Goal: Task Accomplishment & Management: Complete application form

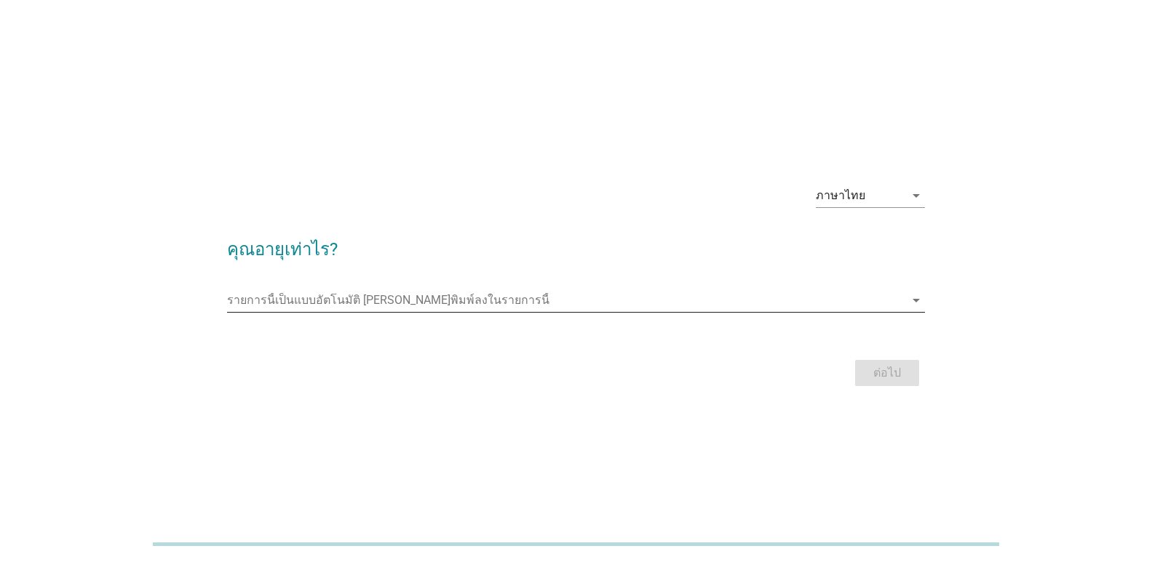
click at [913, 306] on icon "arrow_drop_down" at bounding box center [915, 300] width 17 height 17
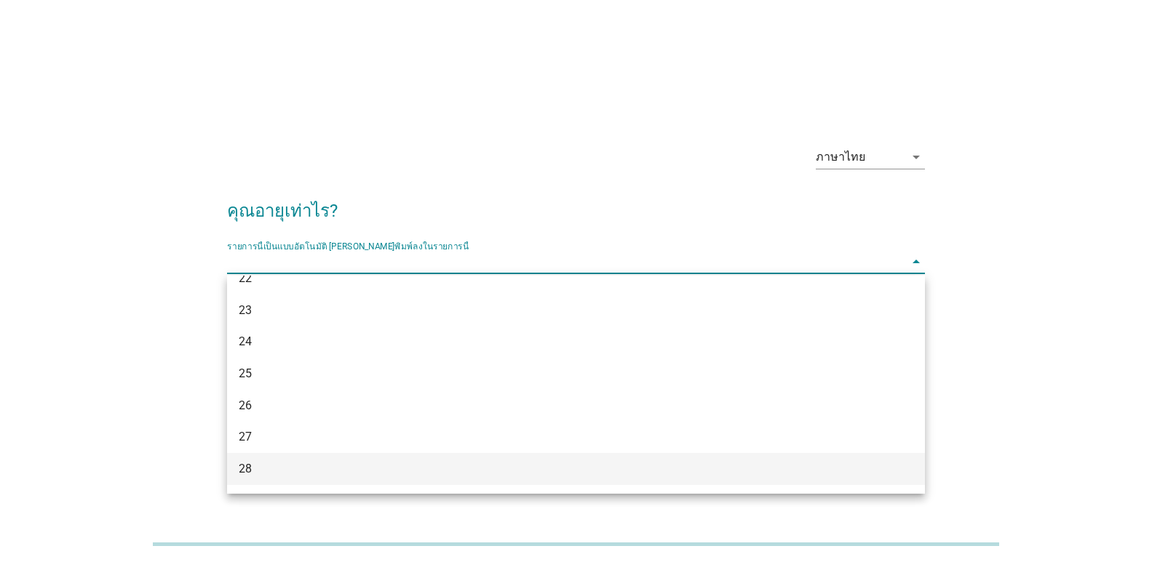
scroll to position [291, 0]
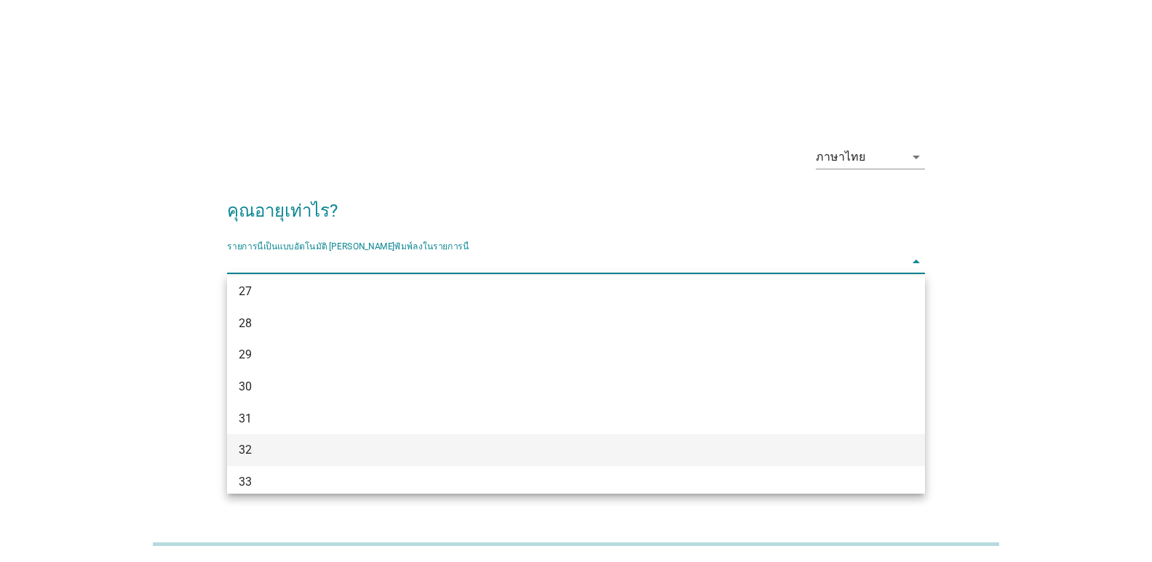
click at [272, 452] on div "32" at bounding box center [548, 450] width 618 height 17
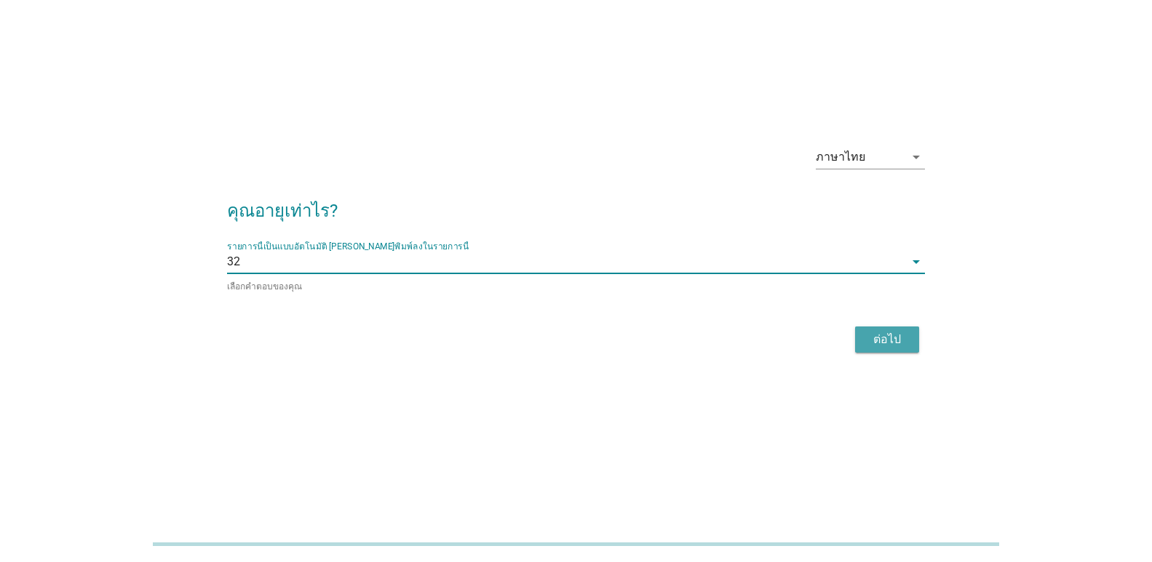
click at [896, 343] on div "ต่อไป" at bounding box center [886, 339] width 41 height 17
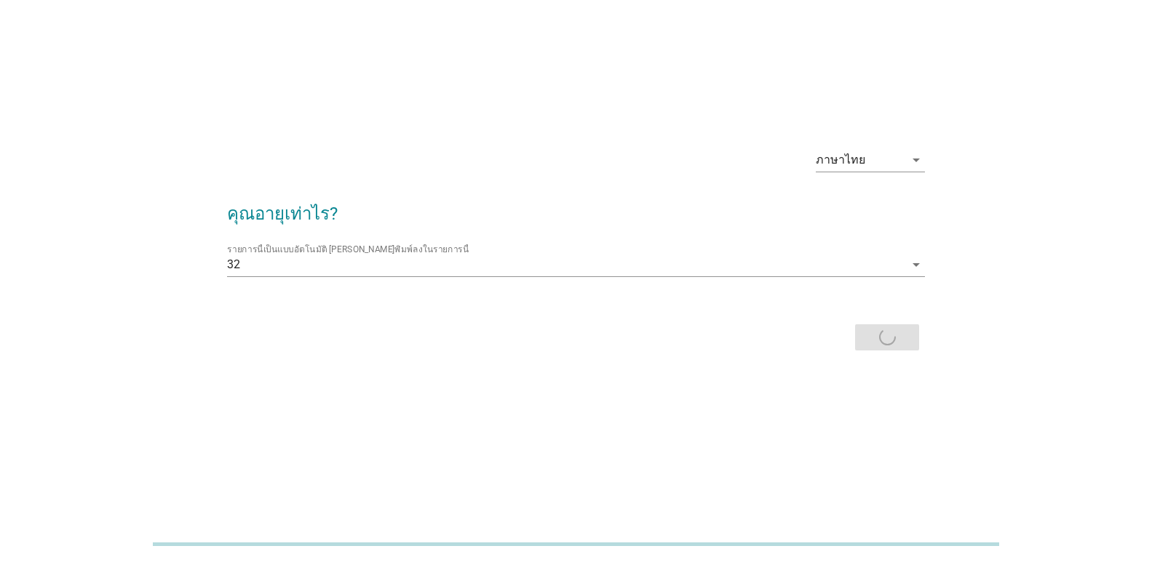
scroll to position [0, 0]
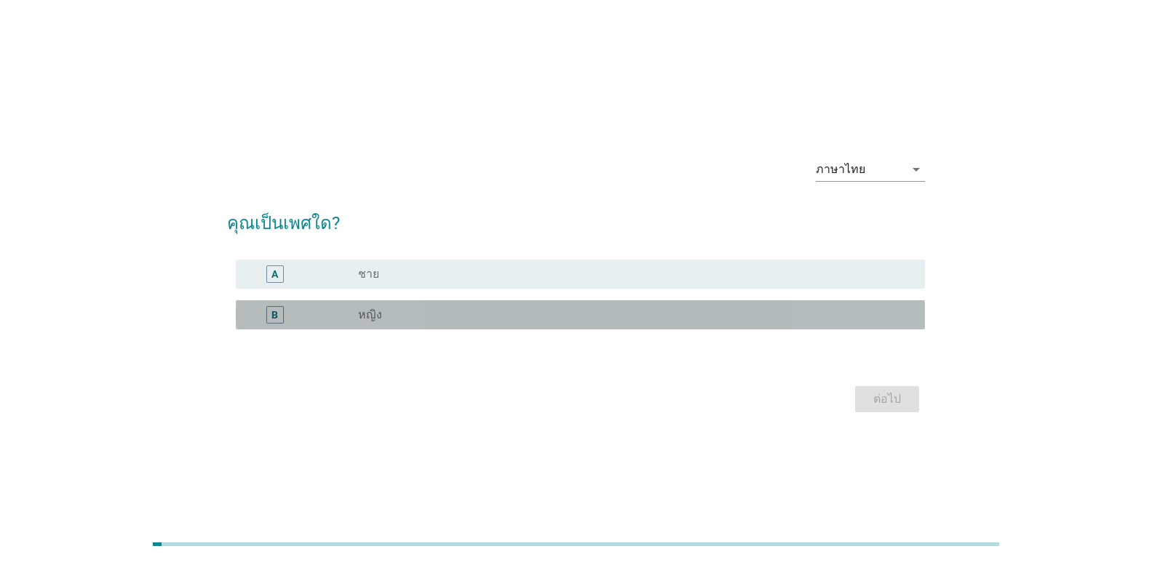
click at [489, 318] on div "radio_button_unchecked หญิง" at bounding box center [629, 315] width 543 height 15
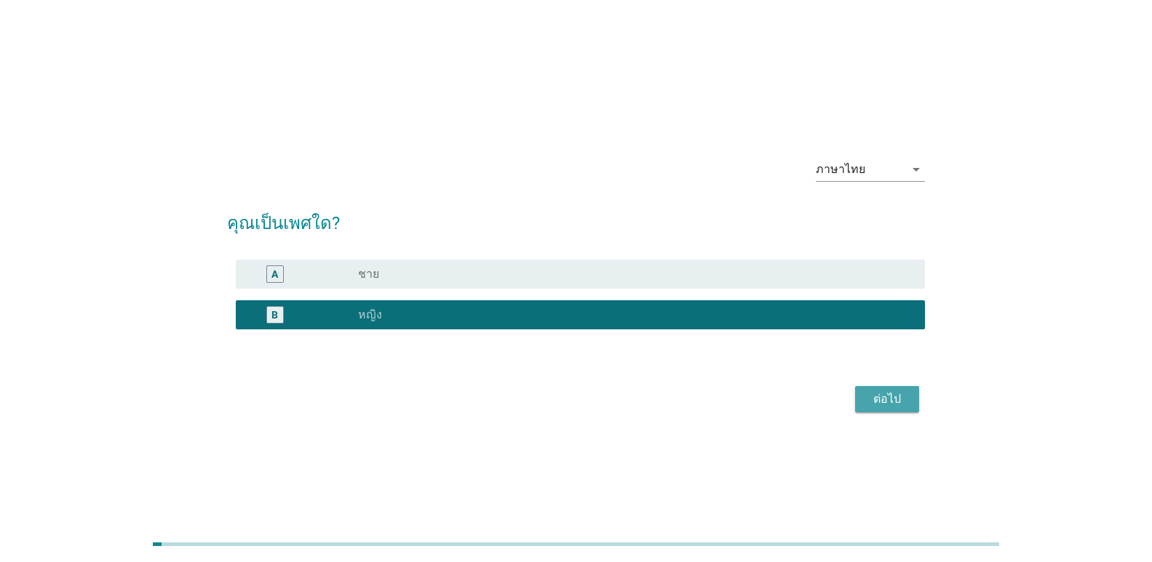
click at [899, 408] on button "ต่อไป" at bounding box center [887, 399] width 64 height 26
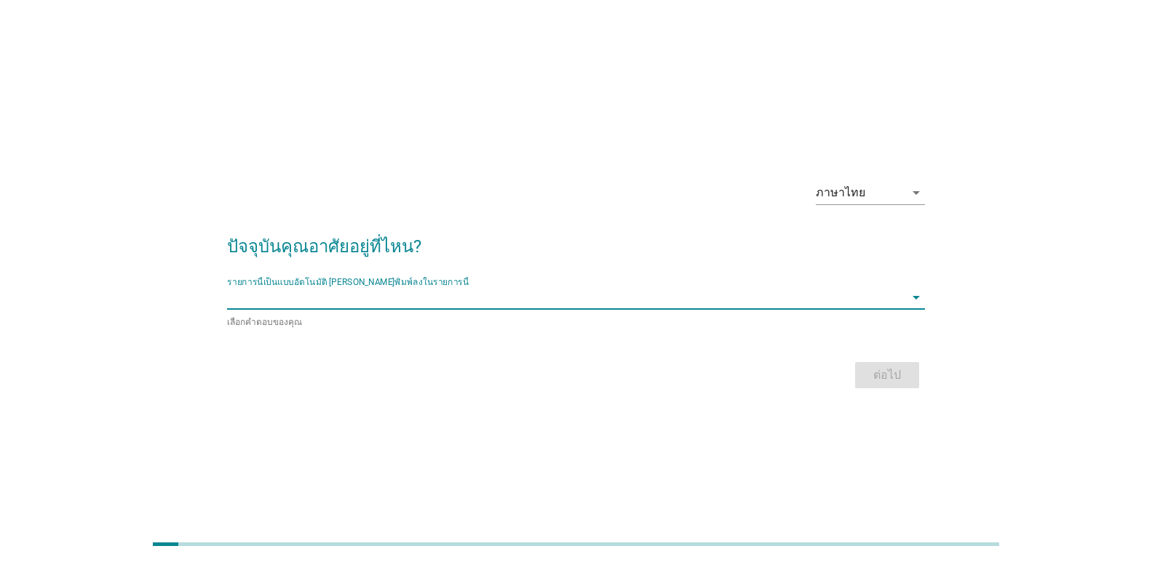
click at [499, 304] on input "รายการนี้เป็นแบบอัตโนมัติ คุณสามารถพิมพ์ลงในรายการนี้" at bounding box center [565, 297] width 677 height 23
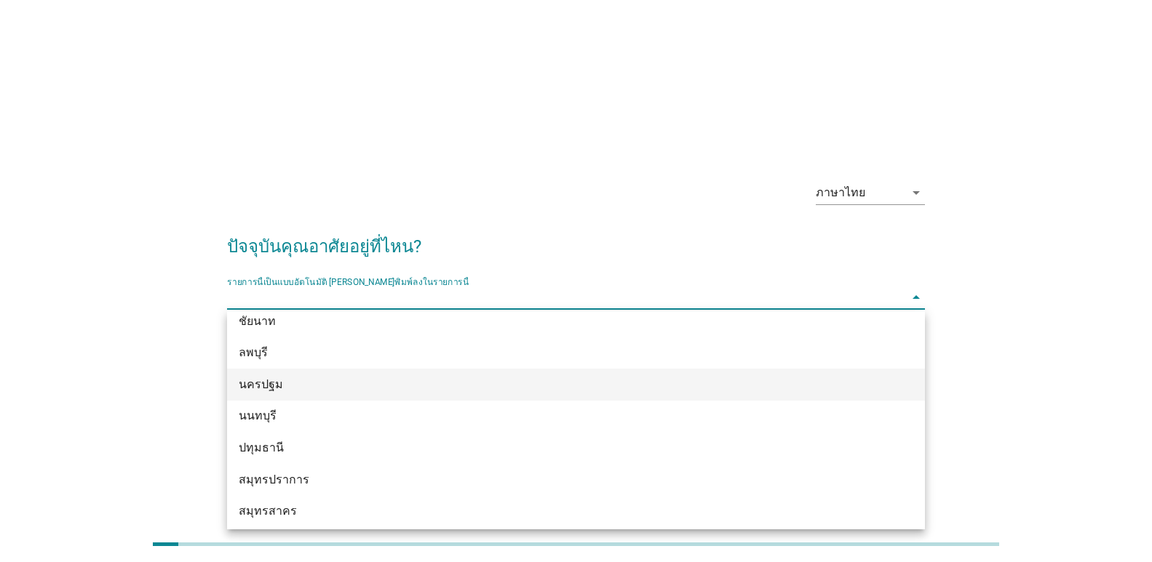
scroll to position [1208, 0]
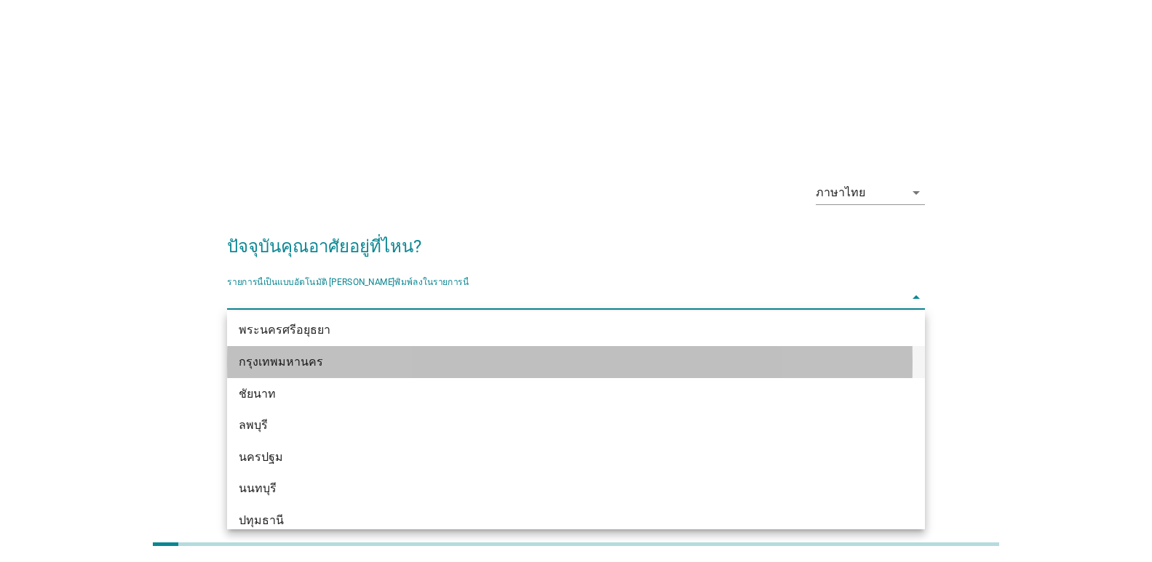
click at [329, 367] on div "กรุงเทพมหานคร" at bounding box center [548, 362] width 618 height 17
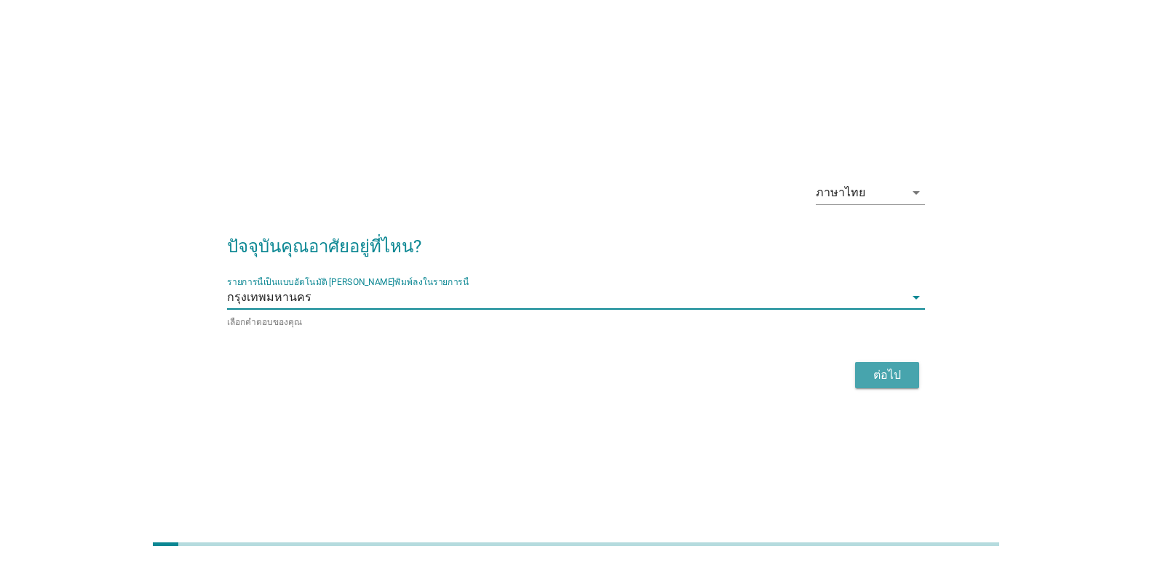
click at [880, 374] on div "ต่อไป" at bounding box center [886, 375] width 41 height 17
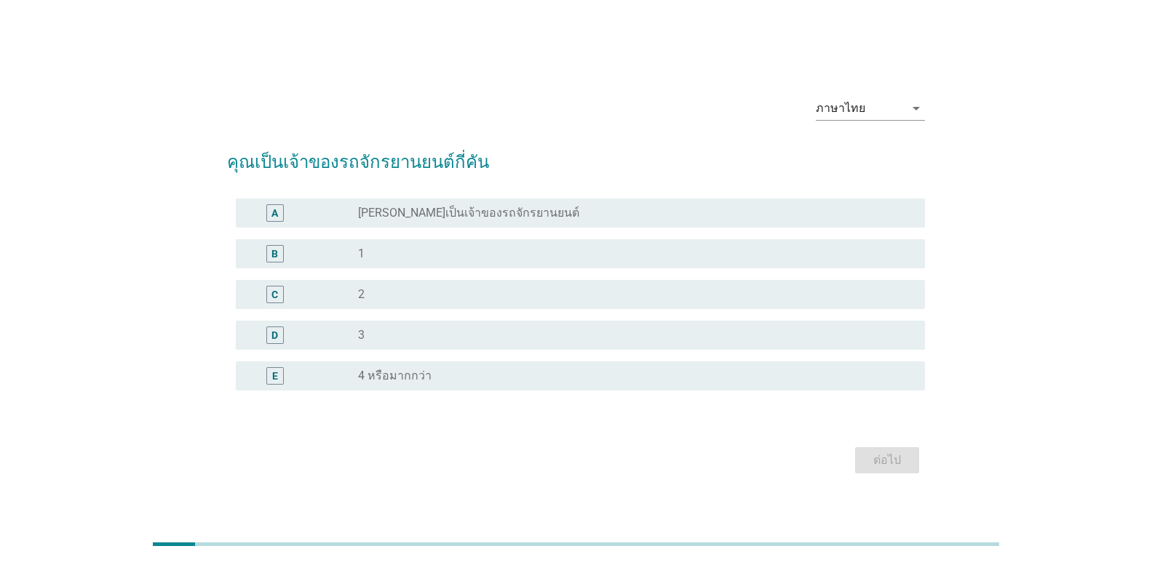
click at [460, 256] on div "radio_button_unchecked 1" at bounding box center [629, 254] width 543 height 15
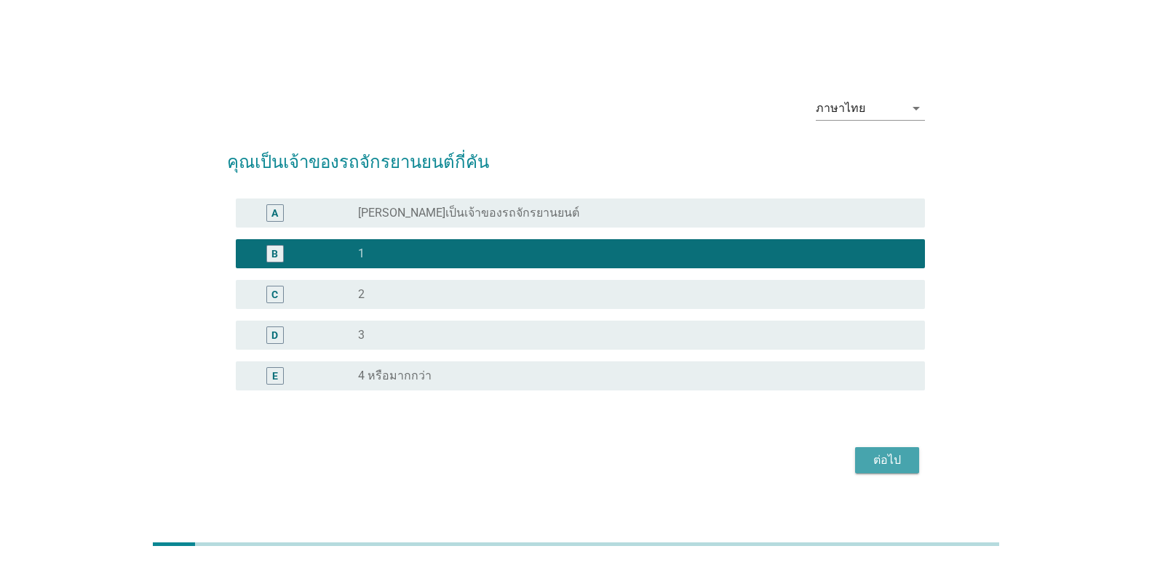
click at [903, 465] on div "ต่อไป" at bounding box center [886, 460] width 41 height 17
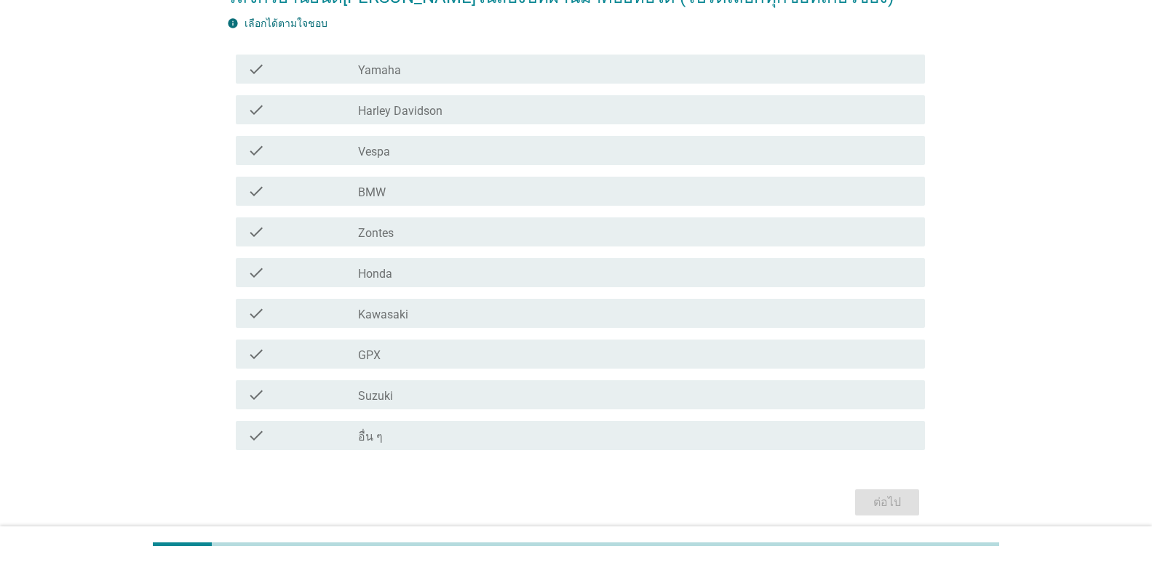
scroll to position [73, 0]
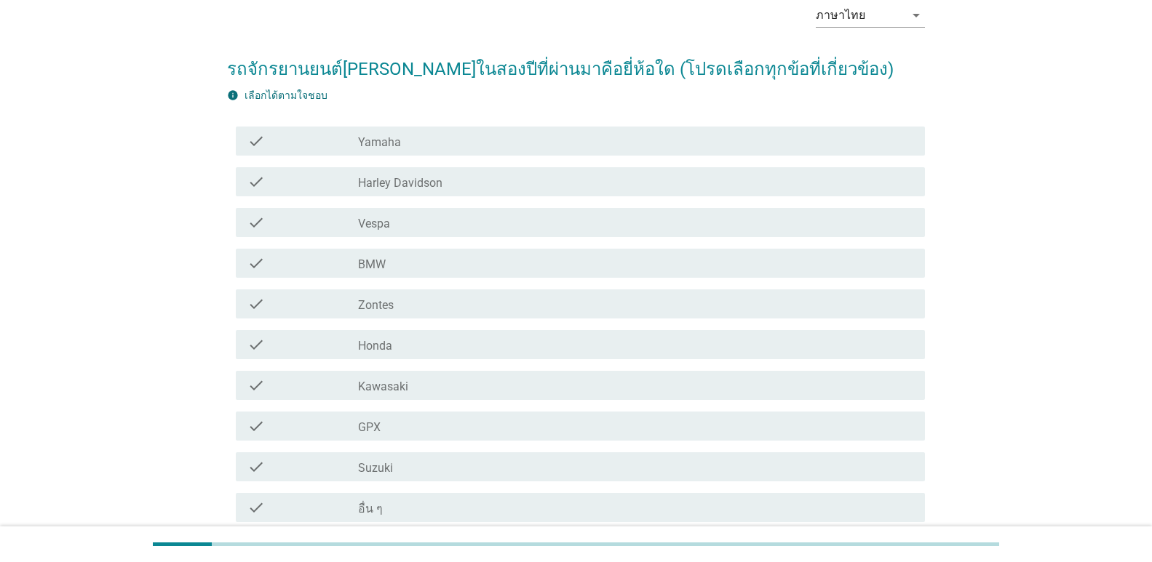
click at [388, 343] on label "Honda" at bounding box center [375, 346] width 34 height 15
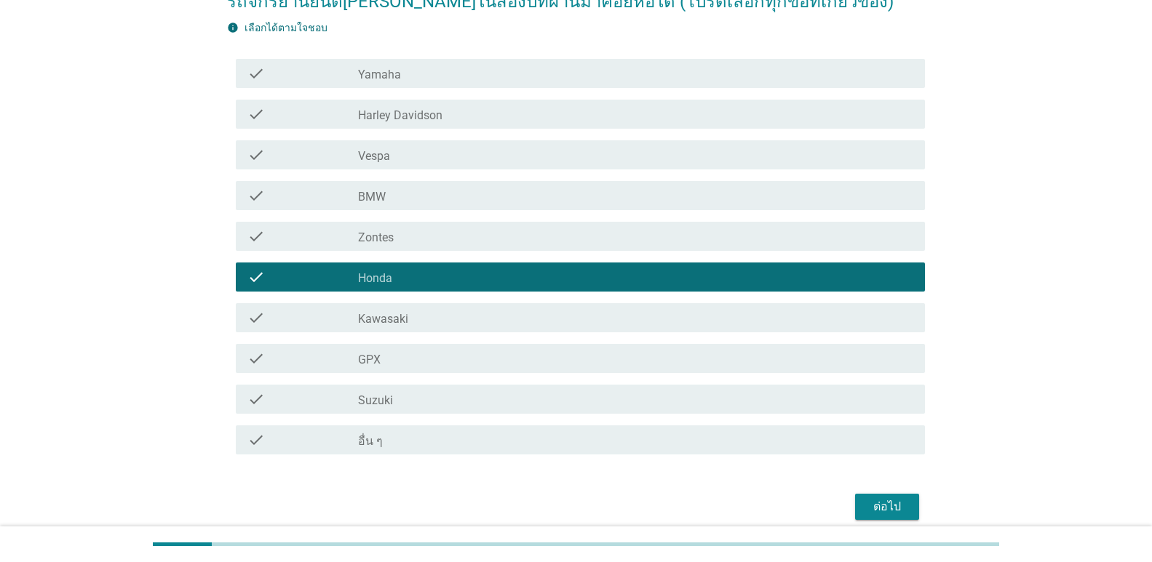
scroll to position [202, 0]
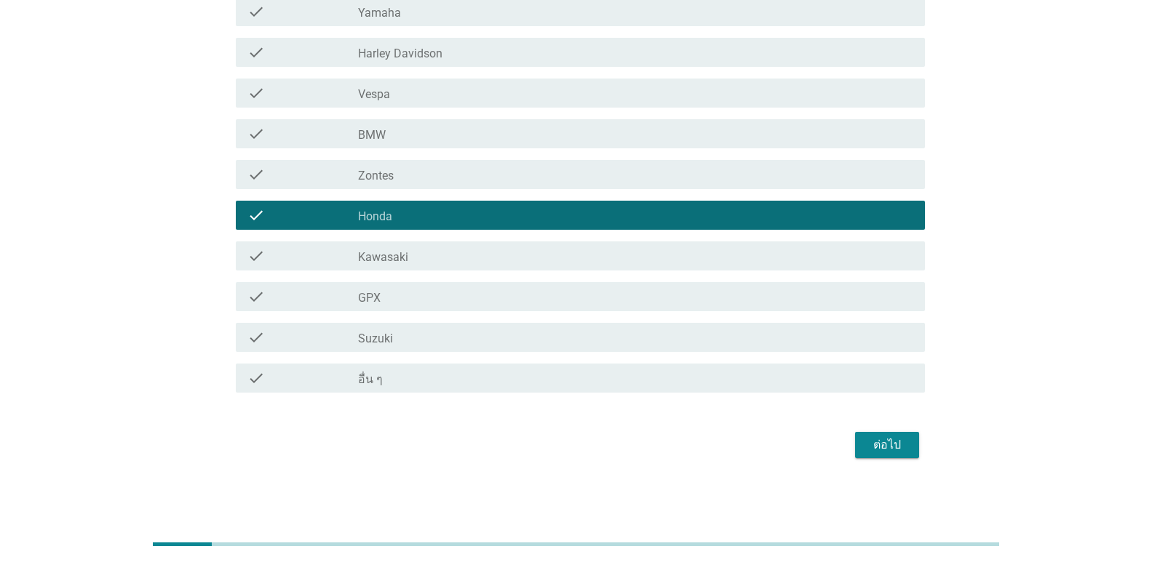
click at [876, 443] on div "ต่อไป" at bounding box center [886, 444] width 41 height 17
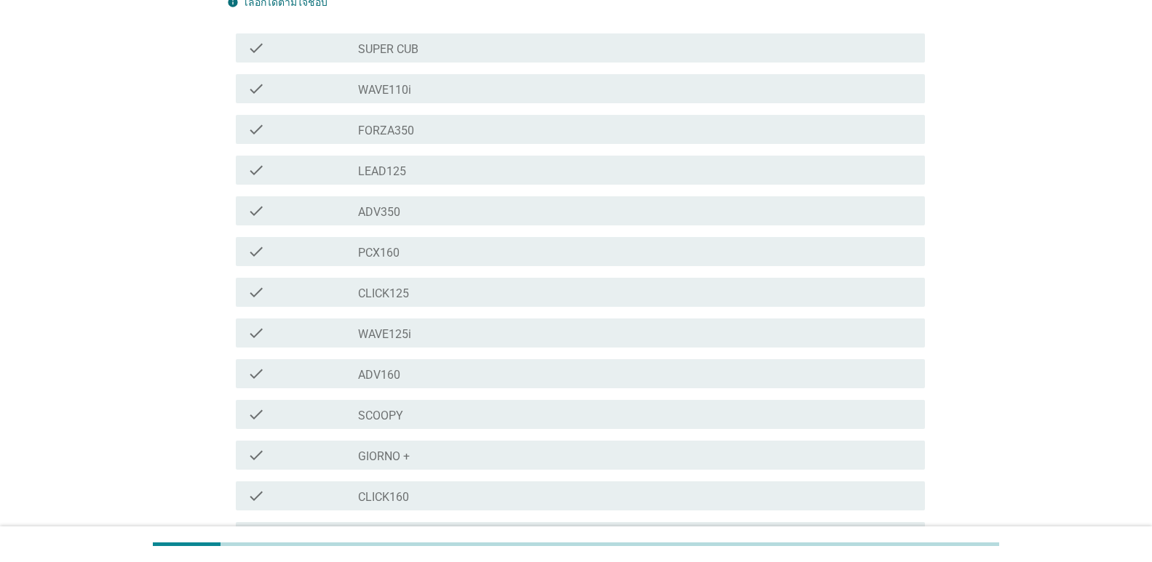
scroll to position [218, 0]
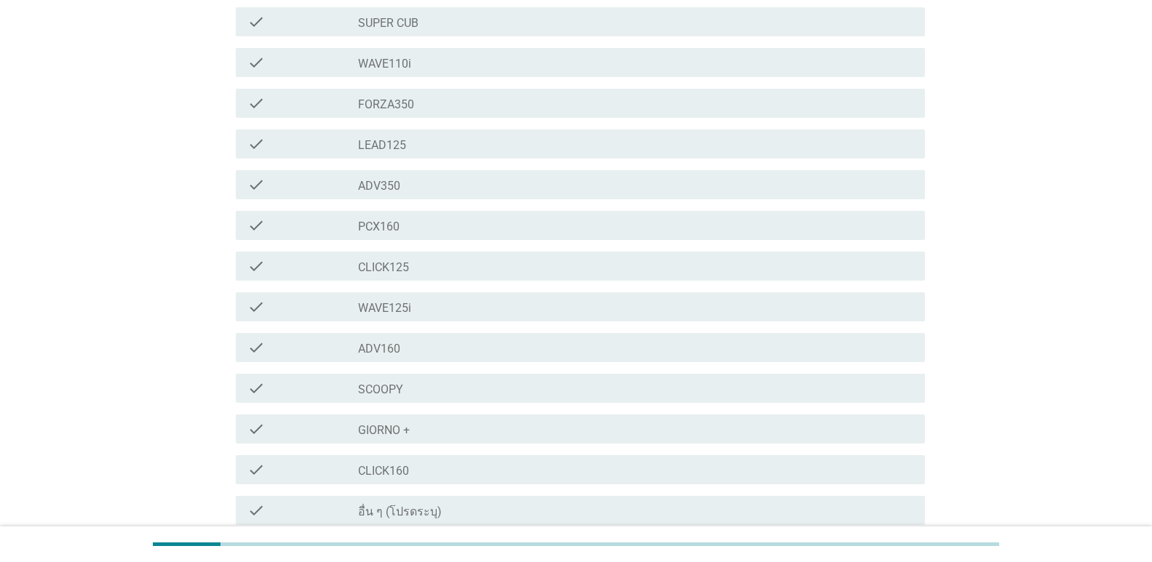
click at [409, 392] on div "check_box_outline_blank SCOOPY" at bounding box center [635, 388] width 555 height 17
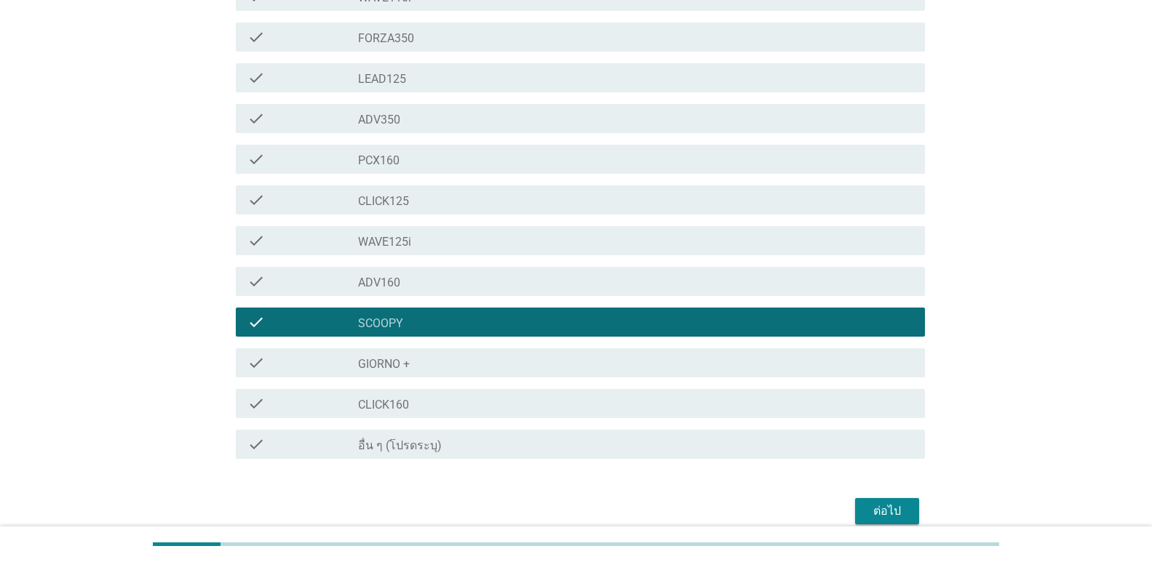
scroll to position [351, 0]
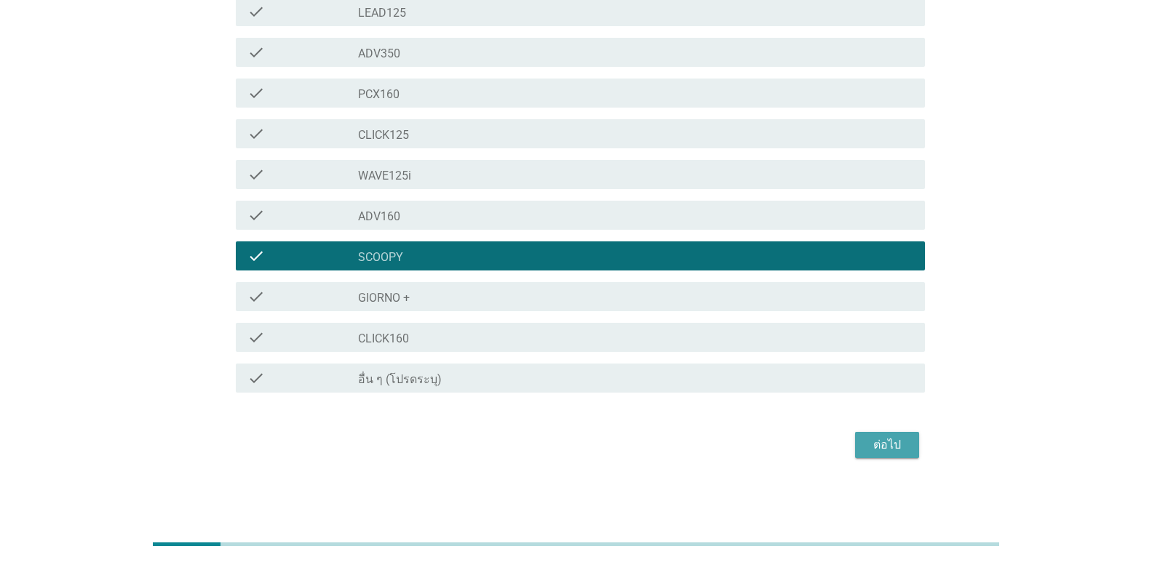
click at [893, 448] on div "ต่อไป" at bounding box center [886, 444] width 41 height 17
